Goal: Information Seeking & Learning: Learn about a topic

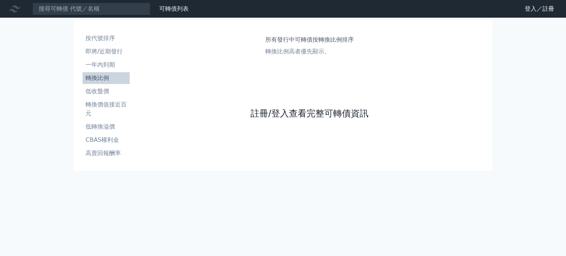
click at [344, 112] on link "註冊/登入查看完整可轉債資訊" at bounding box center [310, 114] width 118 height 12
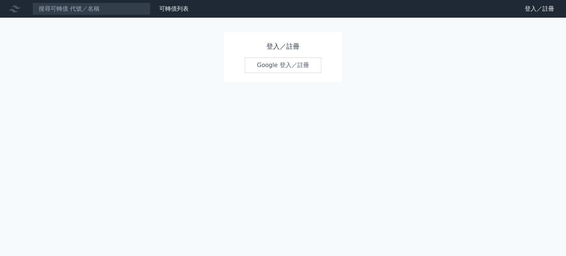
click at [306, 63] on link "Google 登入／註冊" at bounding box center [283, 65] width 77 height 15
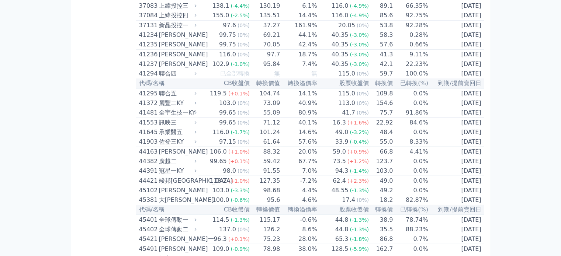
scroll to position [252, 0]
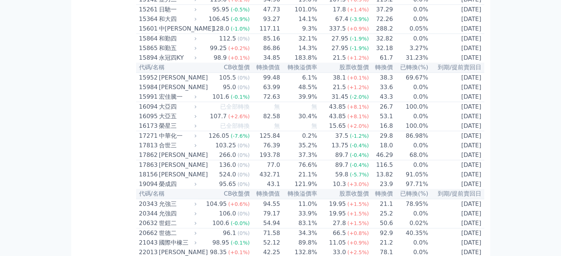
click at [336, 121] on div "43.85" at bounding box center [337, 116] width 20 height 9
click at [164, 121] on div "大亞五" at bounding box center [177, 116] width 36 height 9
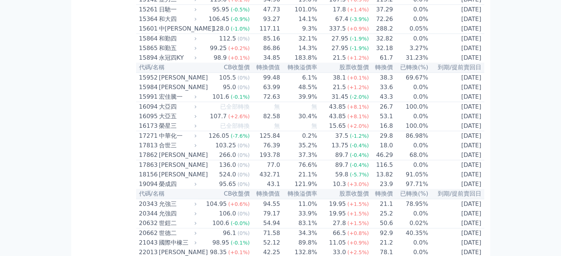
click at [462, 121] on td "[DATE]" at bounding box center [456, 117] width 56 height 10
click at [463, 73] on th "到期/提前賣回日" at bounding box center [456, 68] width 56 height 10
click at [456, 63] on td "[DATE]" at bounding box center [456, 58] width 56 height 10
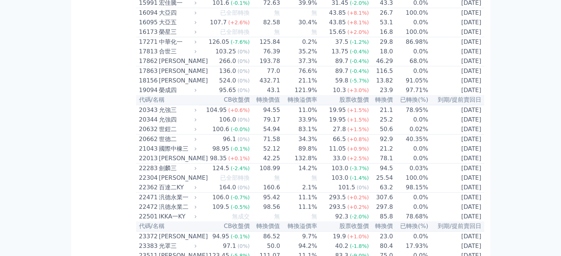
scroll to position [473, 0]
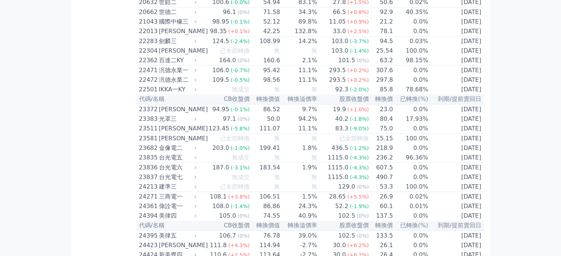
click at [343, 124] on div "40.2" at bounding box center [342, 119] width 16 height 9
click at [360, 122] on span "(-1.8%)" at bounding box center [359, 119] width 19 height 6
click at [325, 124] on td "40.2 (-1.8%)" at bounding box center [343, 119] width 52 height 10
click at [274, 104] on th "轉換價值" at bounding box center [265, 99] width 30 height 10
click at [265, 114] on td "86.52" at bounding box center [265, 109] width 30 height 10
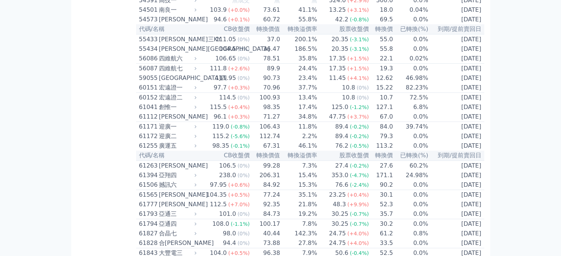
scroll to position [2580, 0]
